Goal: Transaction & Acquisition: Book appointment/travel/reservation

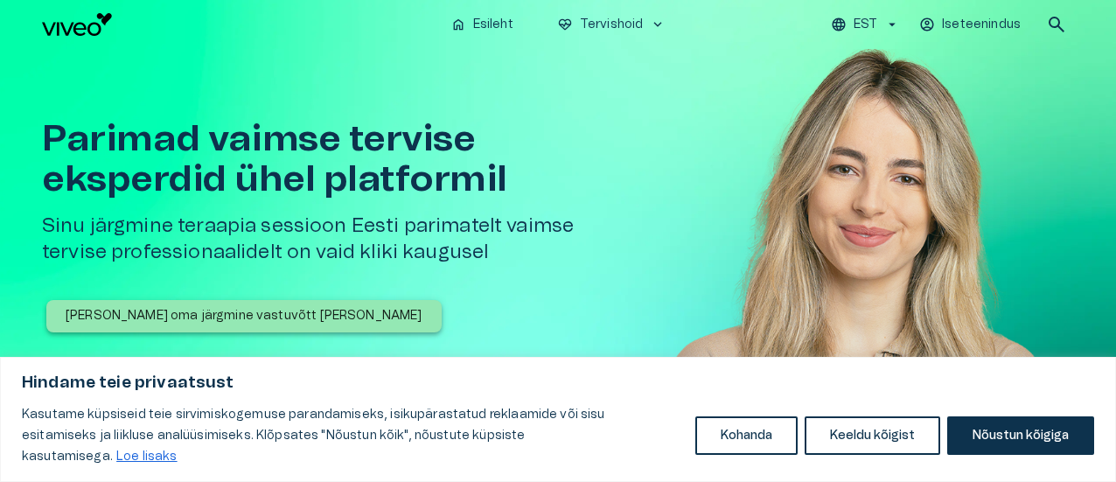
drag, startPoint x: 1108, startPoint y: 119, endPoint x: 1114, endPoint y: 164, distance: 44.9
click at [1112, 176] on div "Parimad vaimse tervise eksperdid ühel platformil Sinu järgmine teraapia sessioo…" at bounding box center [558, 305] width 1116 height 513
drag, startPoint x: 1115, startPoint y: 78, endPoint x: 1118, endPoint y: 92, distance: 14.2
click at [1116, 92] on html "Hindame teie privaatsust Kasutame küpsiseid teie sirvimiskogemuse parandamiseks…" at bounding box center [558, 241] width 1116 height 482
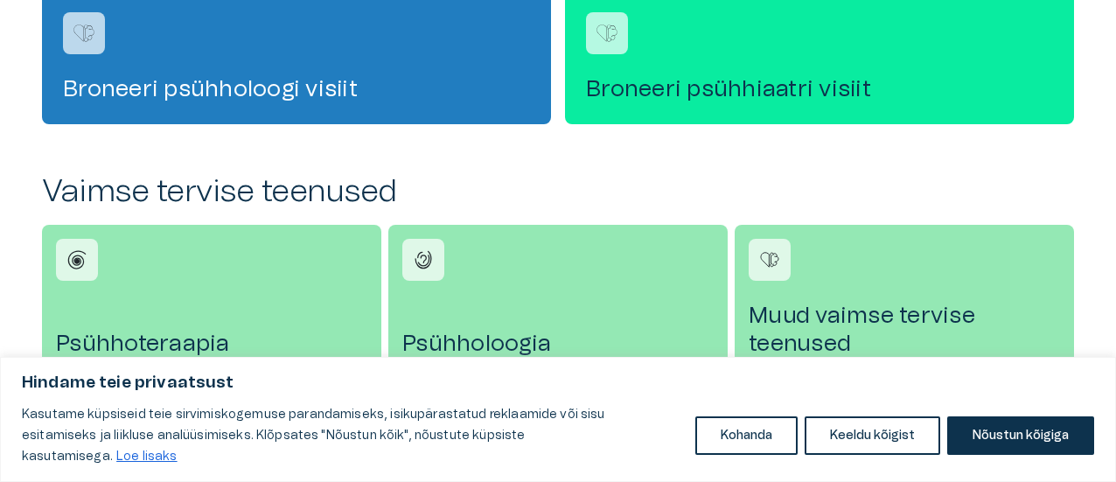
scroll to position [593, 0]
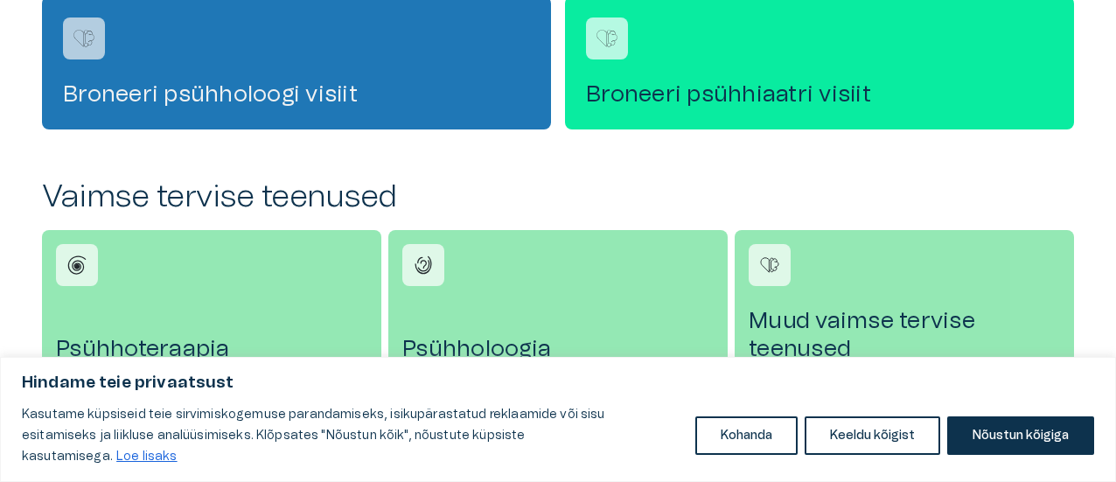
click at [322, 94] on h4 "Broneeri psühholoogi visiit" at bounding box center [296, 94] width 467 height 28
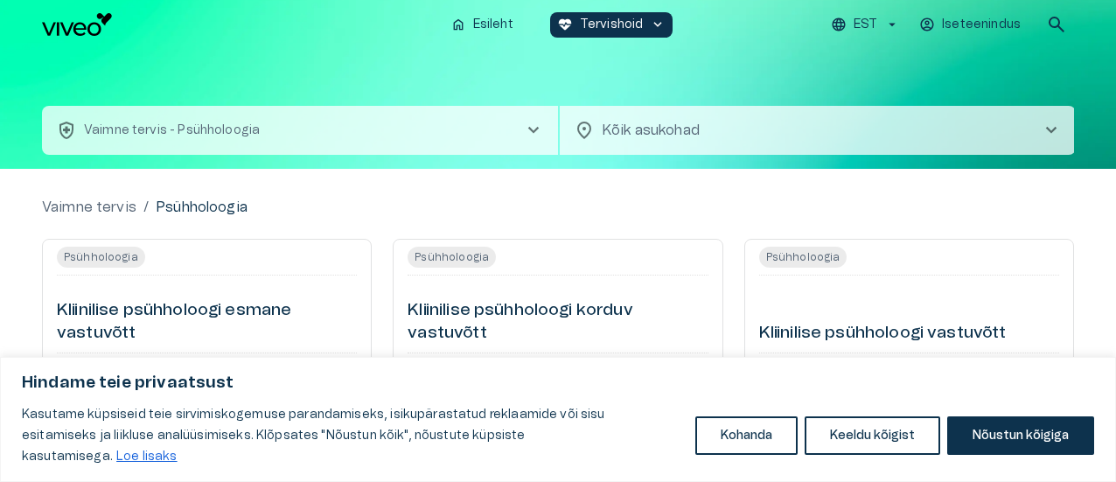
click at [1055, 129] on span "chevron_right" at bounding box center [1051, 130] width 21 height 21
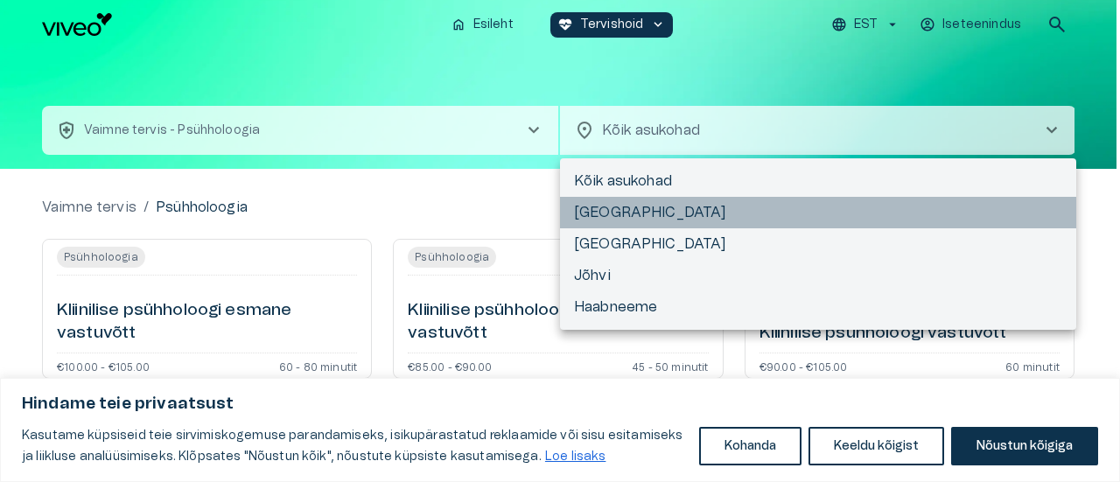
click at [645, 209] on li "[GEOGRAPHIC_DATA]" at bounding box center [818, 212] width 516 height 31
type input "**********"
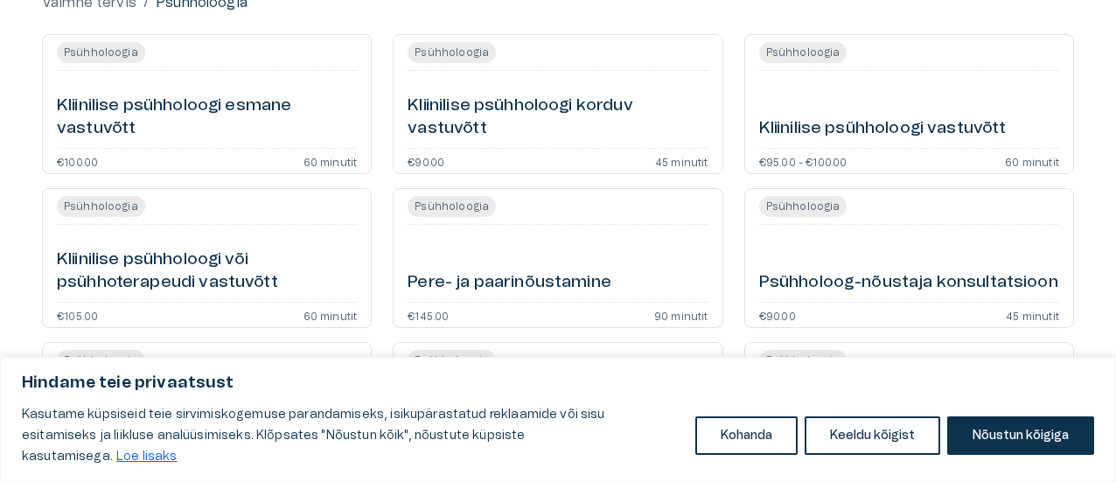
scroll to position [208, 0]
